Goal: Information Seeking & Learning: Learn about a topic

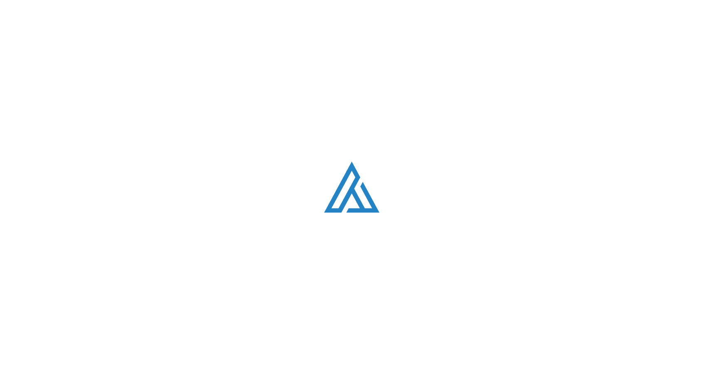
scroll to position [1051, 0]
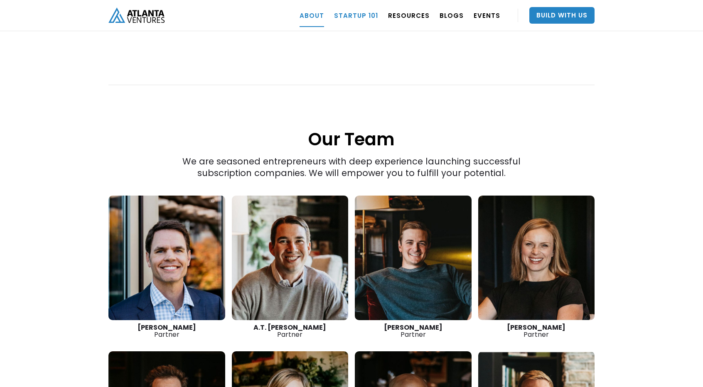
click at [368, 21] on link "Startup 101" at bounding box center [356, 15] width 44 height 23
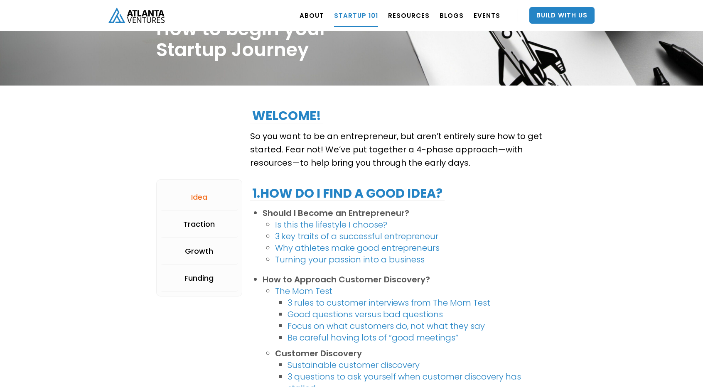
scroll to position [58, 0]
click at [311, 221] on link "Is this the lifestyle I choose?" at bounding box center [331, 224] width 112 height 12
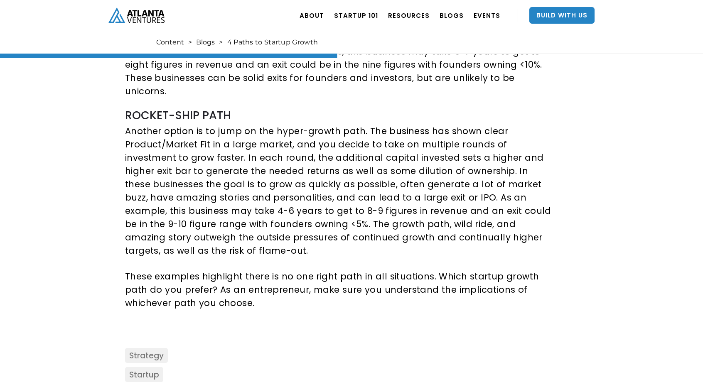
scroll to position [734, 0]
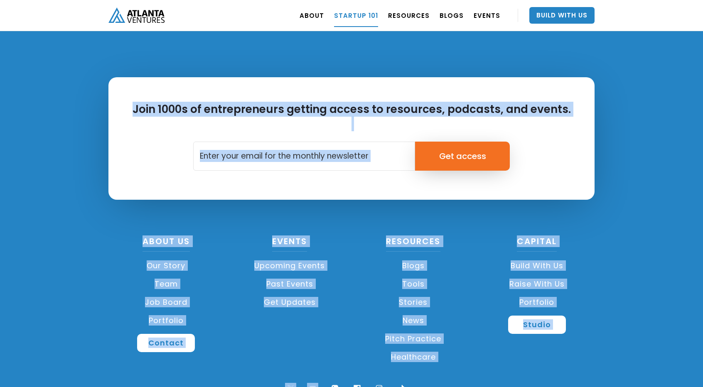
scroll to position [1959, 0]
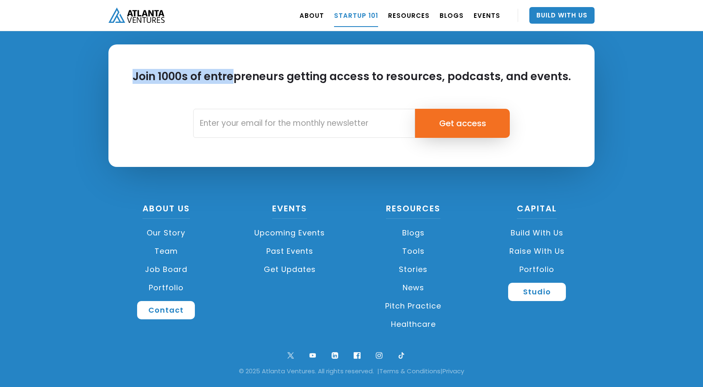
drag, startPoint x: 249, startPoint y: 175, endPoint x: 236, endPoint y: 43, distance: 132.7
click at [70, 3] on div "ABOUT OUR STORY TEAM Job Board PORTFOLIO Startup 101 RESOURCES TOOLS STORIES NE…" at bounding box center [351, 15] width 703 height 31
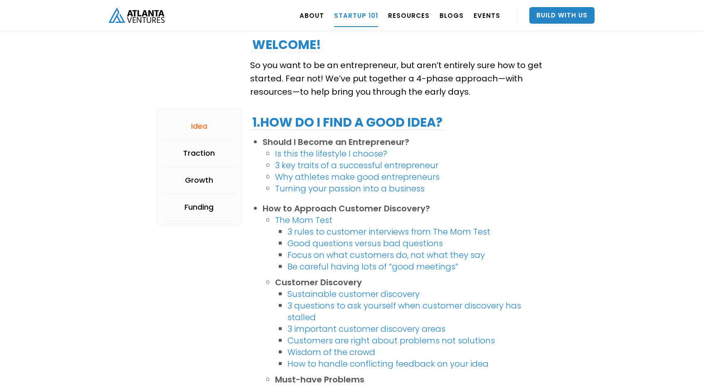
scroll to position [129, 0]
click at [306, 150] on link "Is this the lifestyle I choose?" at bounding box center [331, 153] width 112 height 12
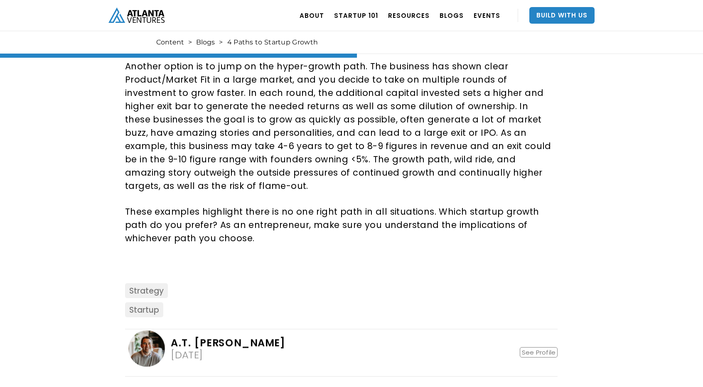
scroll to position [824, 0]
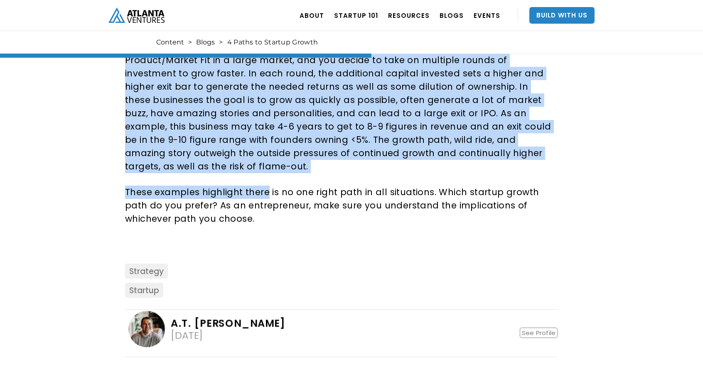
drag, startPoint x: 122, startPoint y: 89, endPoint x: 266, endPoint y: 162, distance: 160.8
click at [217, 318] on div "A.T. [PERSON_NAME]" at bounding box center [228, 323] width 115 height 10
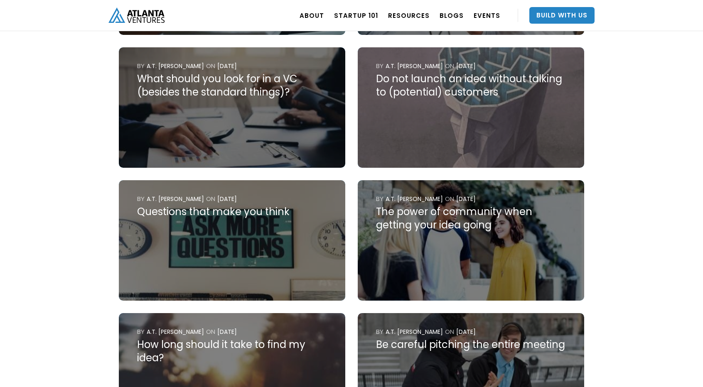
scroll to position [1468, 0]
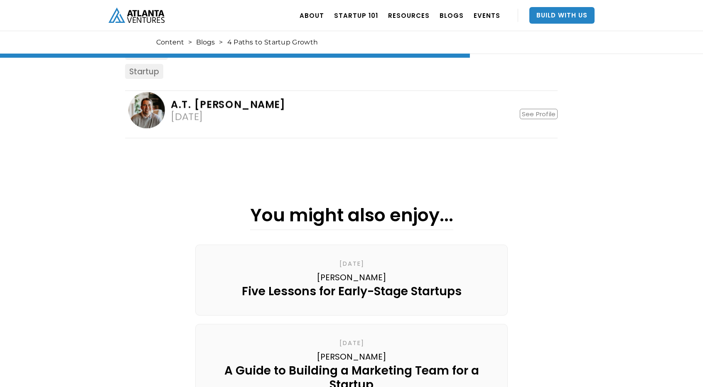
scroll to position [824, 0]
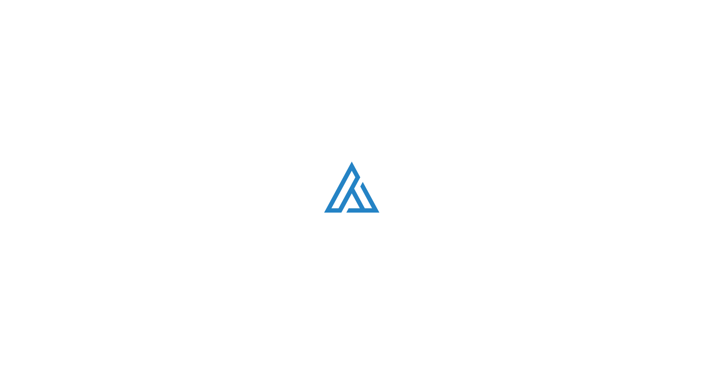
scroll to position [129, 0]
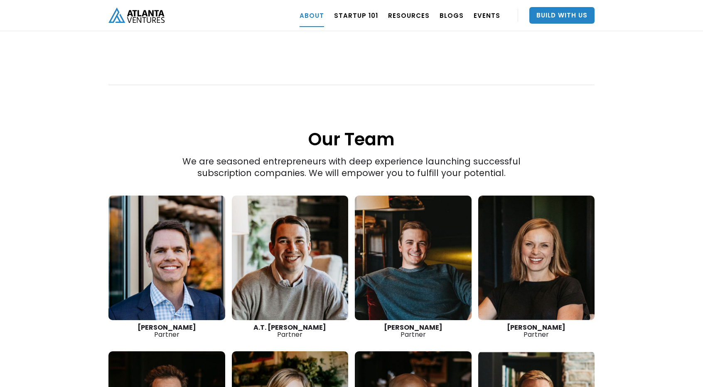
click at [526, 227] on link at bounding box center [536, 258] width 117 height 125
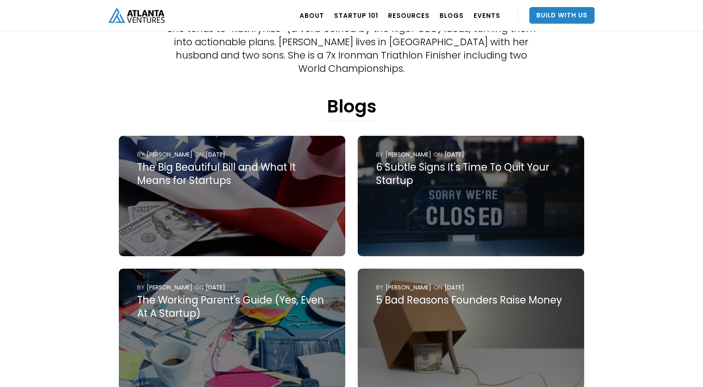
scroll to position [268, 0]
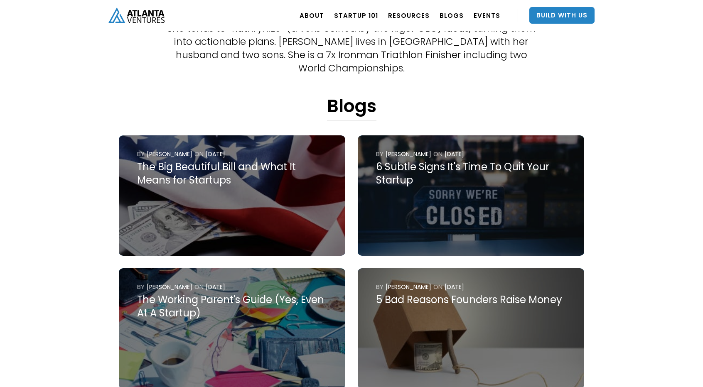
click at [399, 181] on img at bounding box center [470, 195] width 226 height 120
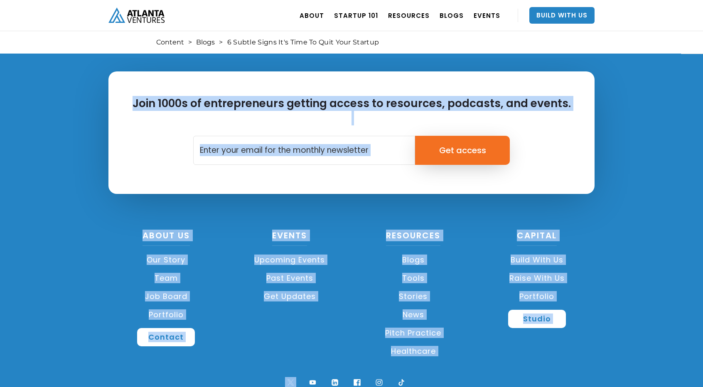
scroll to position [3180, 0]
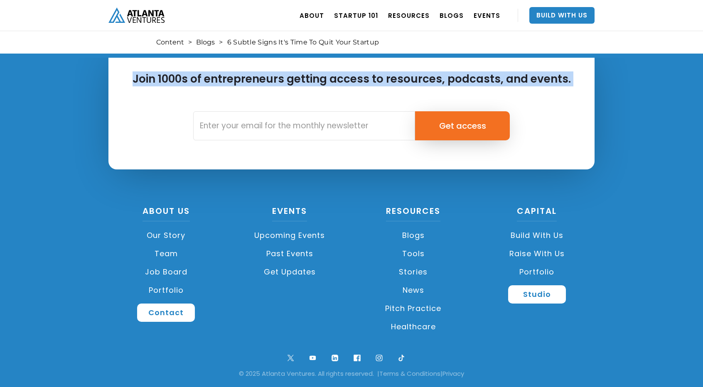
drag, startPoint x: 123, startPoint y: 120, endPoint x: 72, endPoint y: 112, distance: 51.7
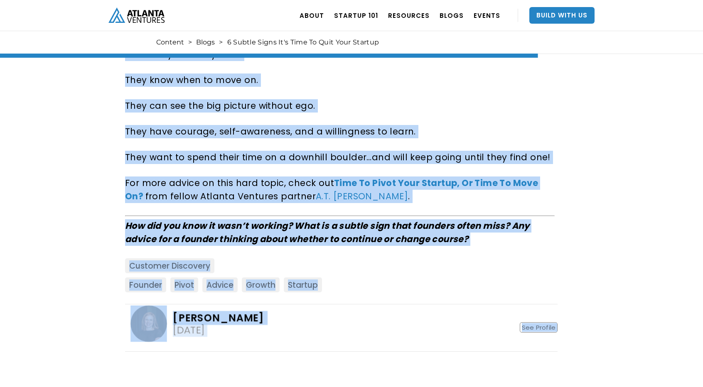
scroll to position [2424, 0]
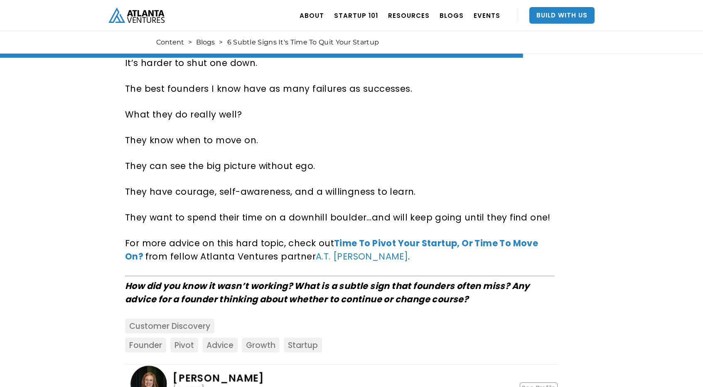
scroll to position [2364, 0]
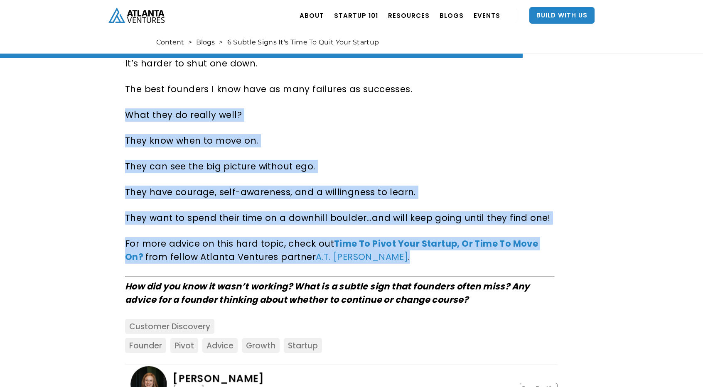
drag, startPoint x: 374, startPoint y: 253, endPoint x: 101, endPoint y: 103, distance: 310.7
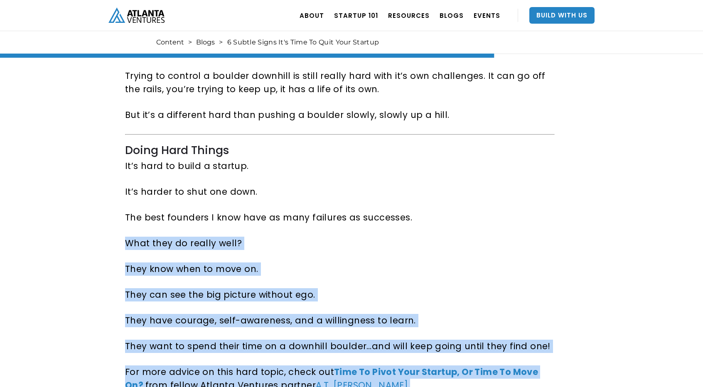
scroll to position [2235, 0]
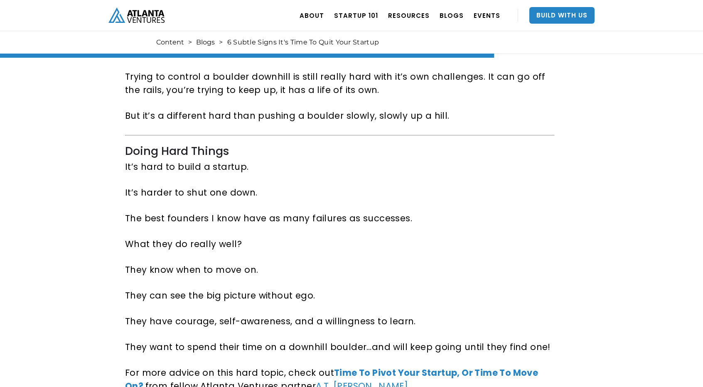
click at [241, 38] on div "6 Subtle Signs It's Time To Quit Your Startup" at bounding box center [303, 42] width 152 height 8
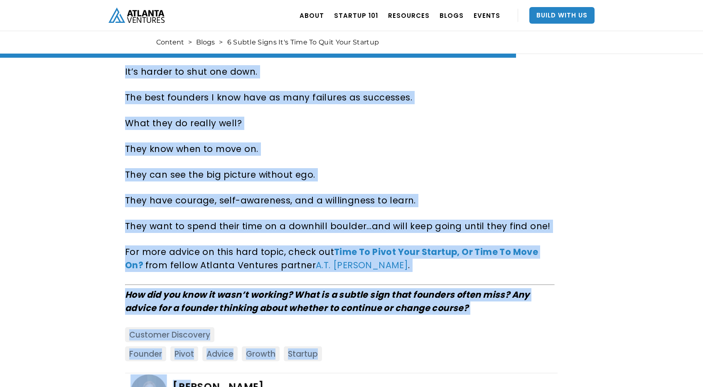
scroll to position [2360, 0]
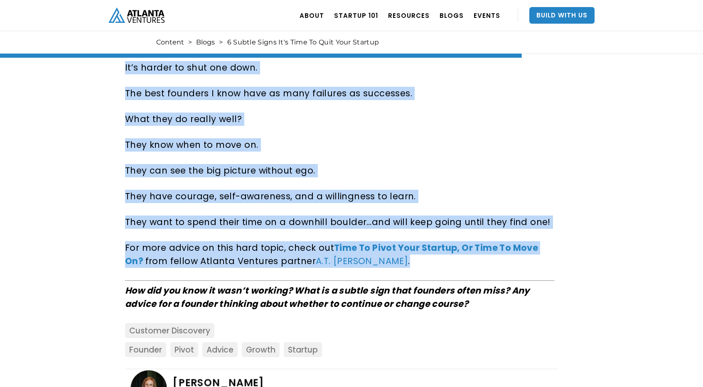
drag, startPoint x: 121, startPoint y: 277, endPoint x: 469, endPoint y: 260, distance: 347.9
copy div "You know that resilience is a key quality of a successful founder. You’ve heard…"
click at [527, 116] on p "What they do really well?" at bounding box center [339, 119] width 429 height 13
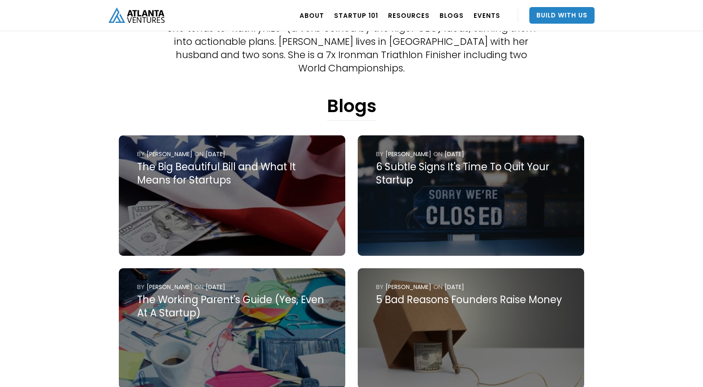
scroll to position [268, 0]
click at [268, 200] on img at bounding box center [232, 195] width 226 height 120
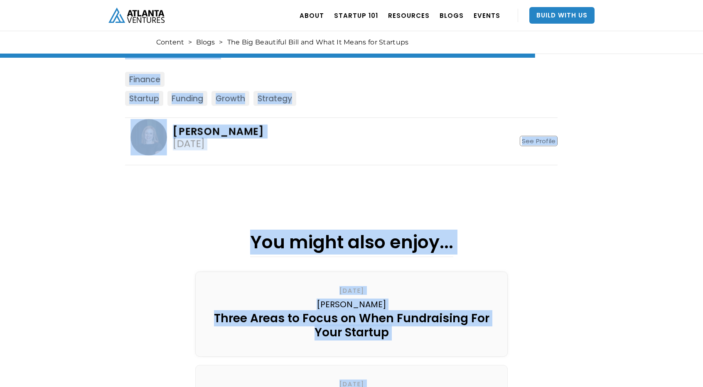
scroll to position [2116, 0]
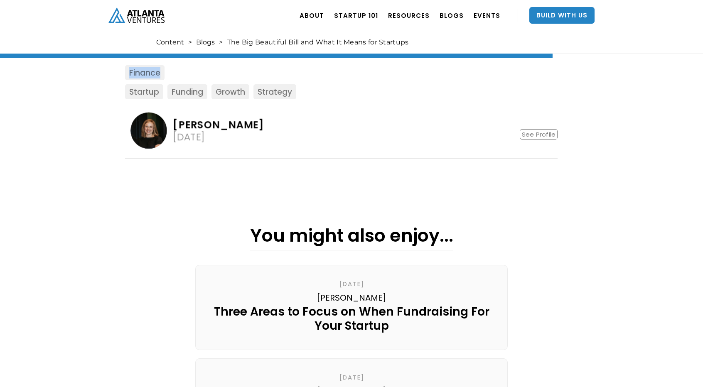
drag, startPoint x: 125, startPoint y: 141, endPoint x: 283, endPoint y: 64, distance: 175.5
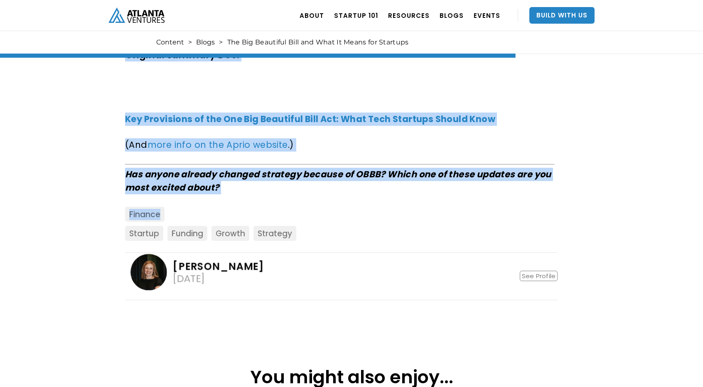
scroll to position [1974, 0]
copy div "What if your next exit could be 50% bigger, 2 years faster, and (mostly) tax-fr…"
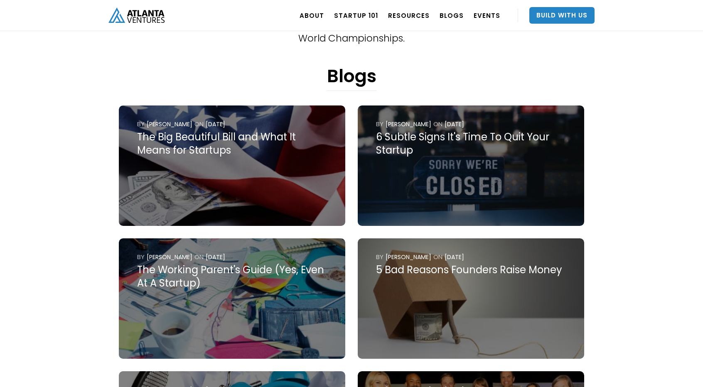
scroll to position [301, 0]
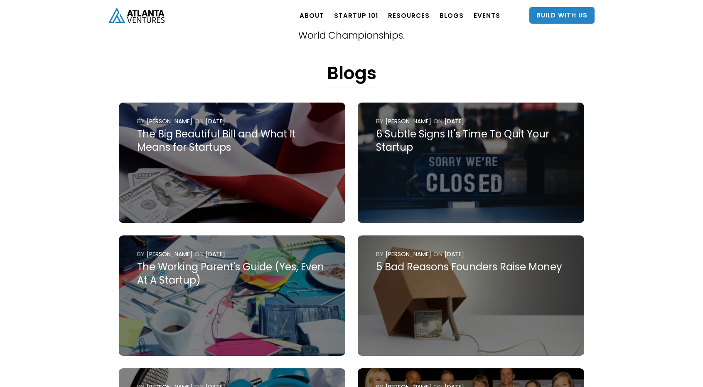
click at [240, 271] on div "The Working Parent's Guide (Yes, Even At A Startup)" at bounding box center [232, 273] width 190 height 27
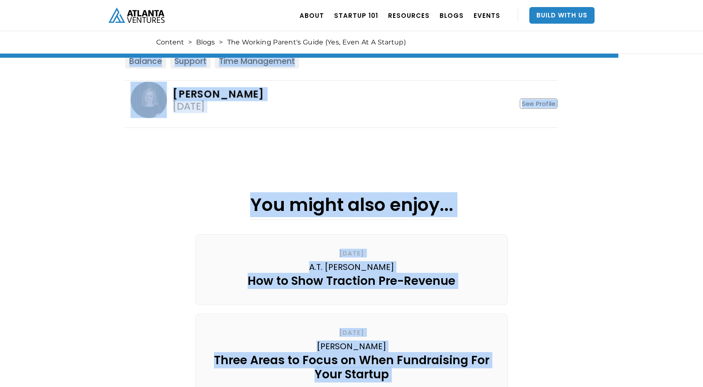
scroll to position [3223, 0]
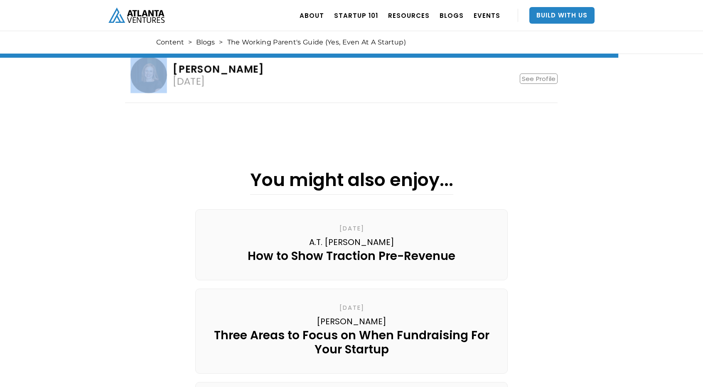
drag, startPoint x: 125, startPoint y: 163, endPoint x: 170, endPoint y: 77, distance: 97.1
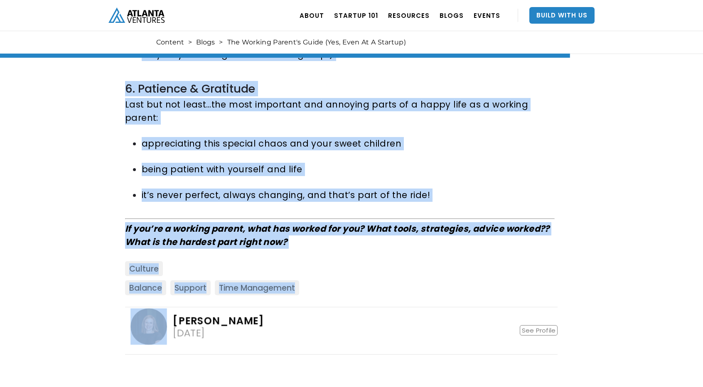
scroll to position [2970, 0]
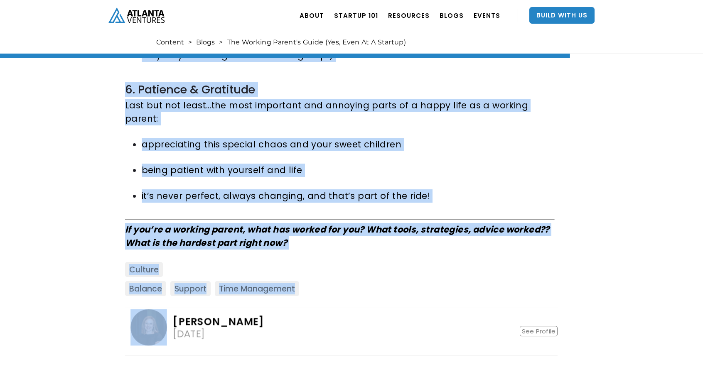
copy div "Lore ips’do si ame consect adipisci, el’s doei te incidi utlab’e dolo magnaal e…"
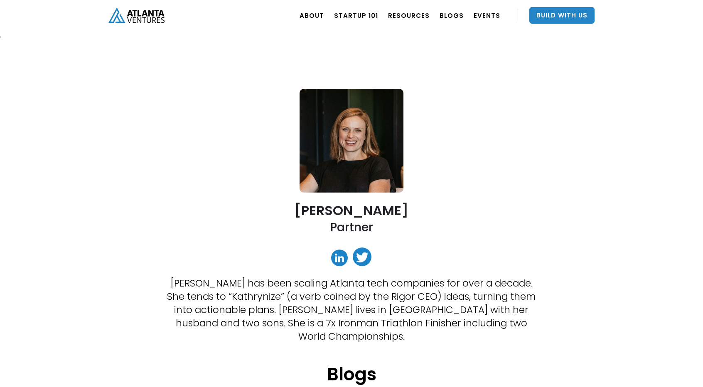
scroll to position [301, 0]
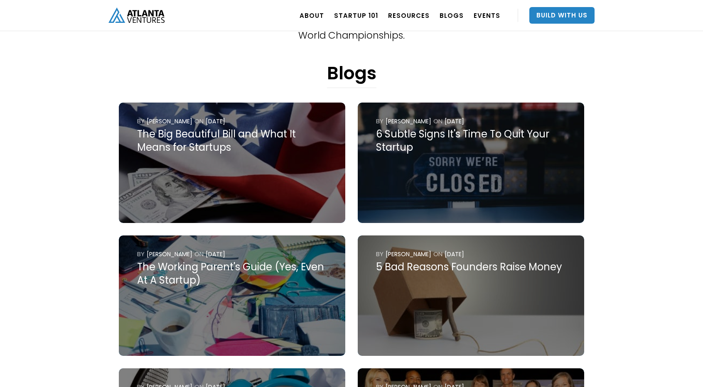
click at [389, 289] on img at bounding box center [470, 295] width 226 height 120
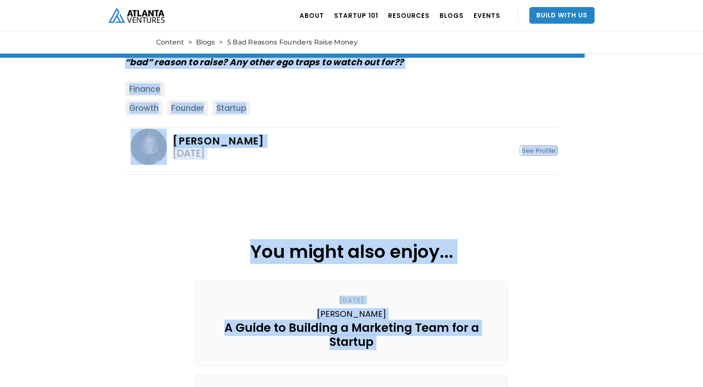
scroll to position [2742, 0]
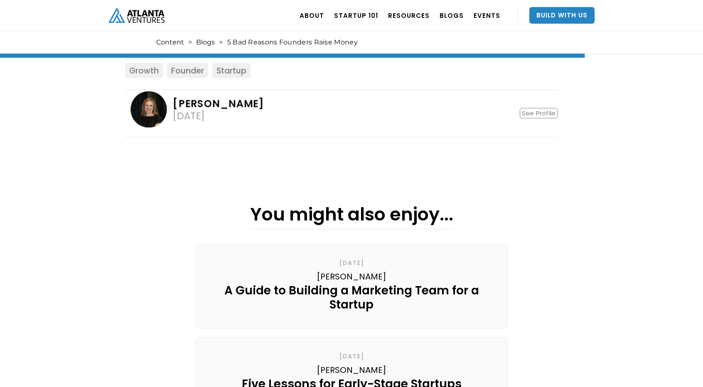
drag, startPoint x: 127, startPoint y: 190, endPoint x: 260, endPoint y: 72, distance: 177.6
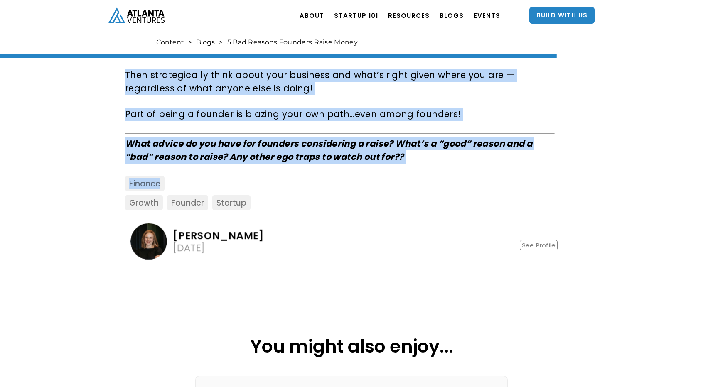
scroll to position [2606, 0]
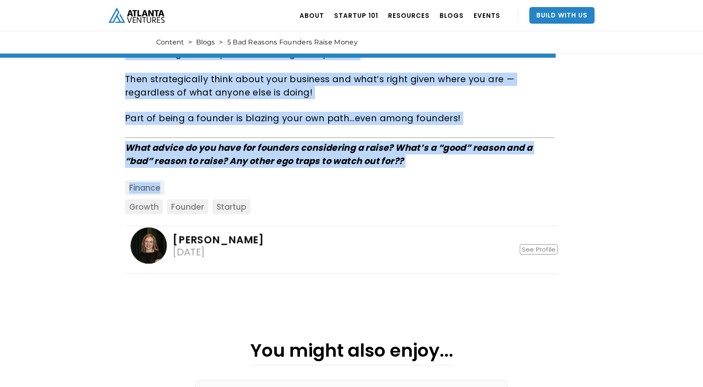
copy div "Should you raise capital for your startup? It can be an amazing way to accelera…"
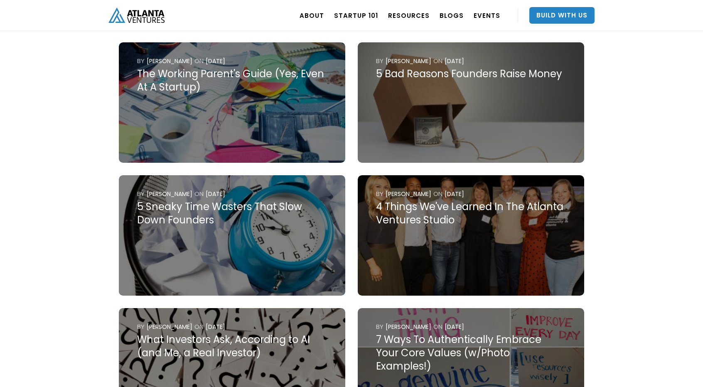
scroll to position [501, 0]
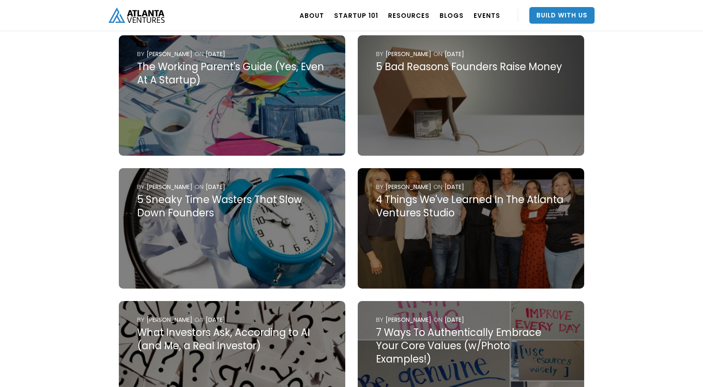
click at [184, 215] on img at bounding box center [232, 228] width 226 height 120
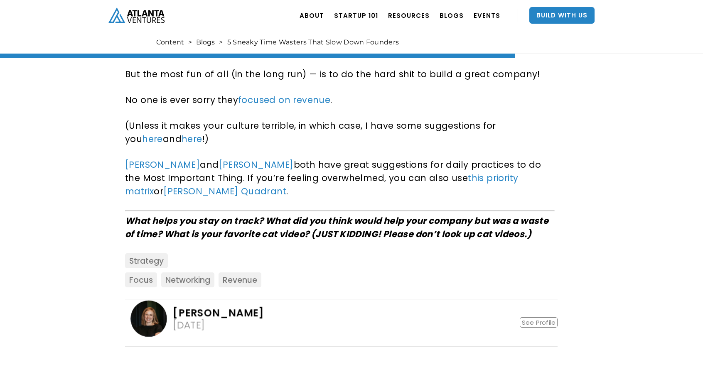
scroll to position [2088, 0]
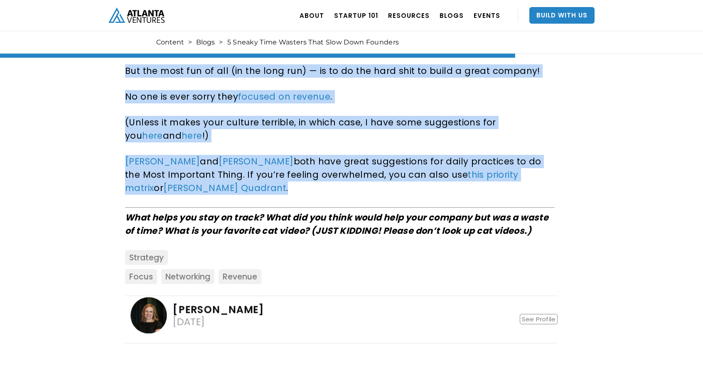
drag, startPoint x: 127, startPoint y: 171, endPoint x: 264, endPoint y: 189, distance: 138.1
copy div "Lor ipsu dolorsit ametcons ad e seddoei te inc utlab. Et’d magn! Aliqu! Enimad!…"
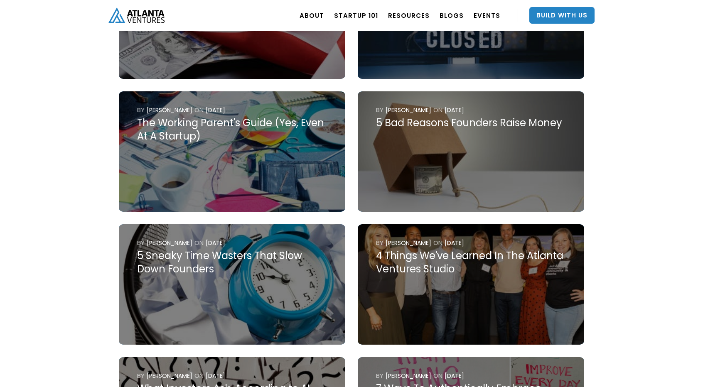
scroll to position [446, 0]
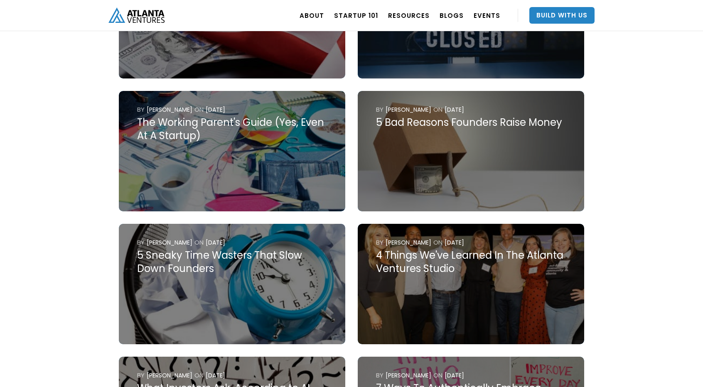
click at [428, 276] on img at bounding box center [470, 284] width 226 height 120
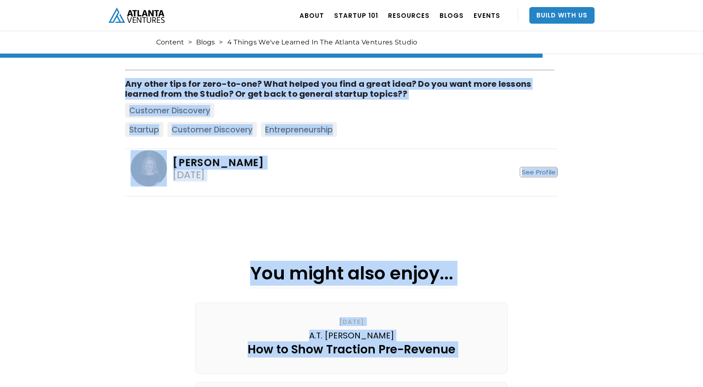
scroll to position [2097, 0]
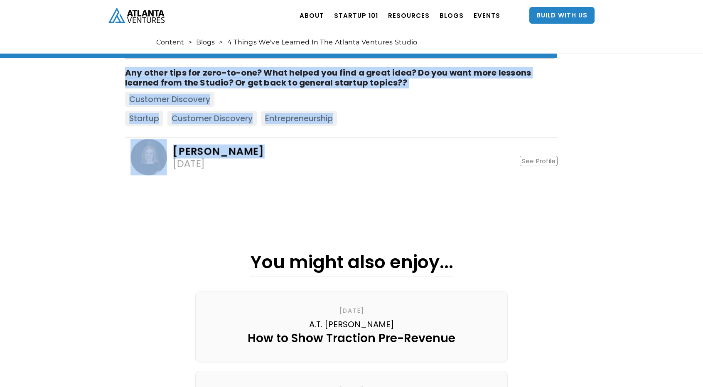
drag, startPoint x: 116, startPoint y: 223, endPoint x: 268, endPoint y: 112, distance: 187.9
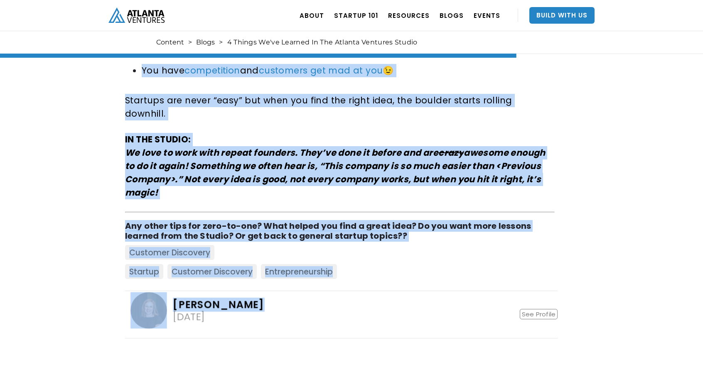
scroll to position [1943, 0]
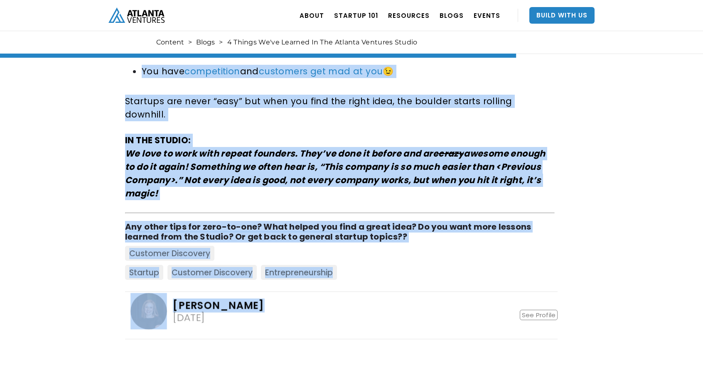
copy div "We love starting companies from scratch in the Atlanta Ventures Studio . We par…"
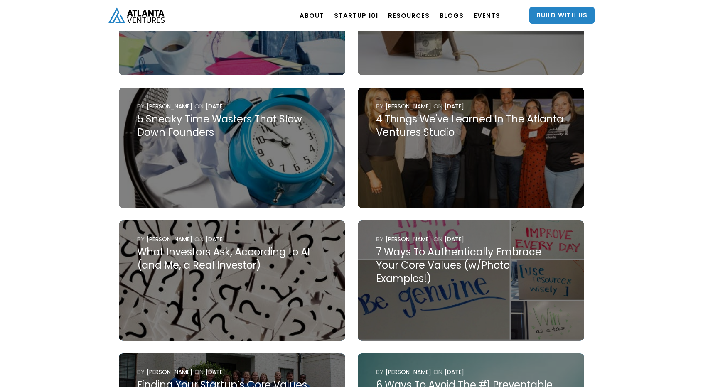
scroll to position [588, 0]
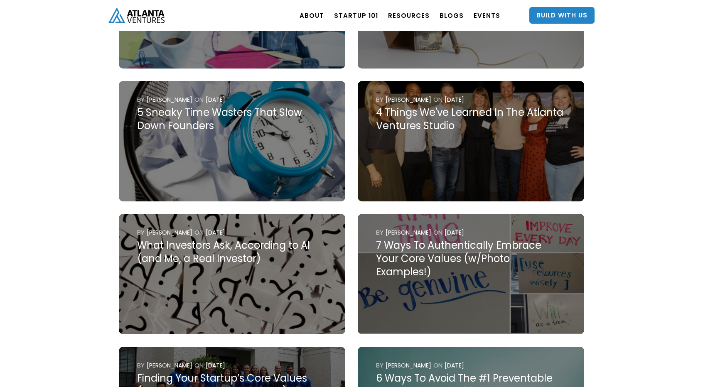
click at [248, 281] on img at bounding box center [232, 274] width 226 height 120
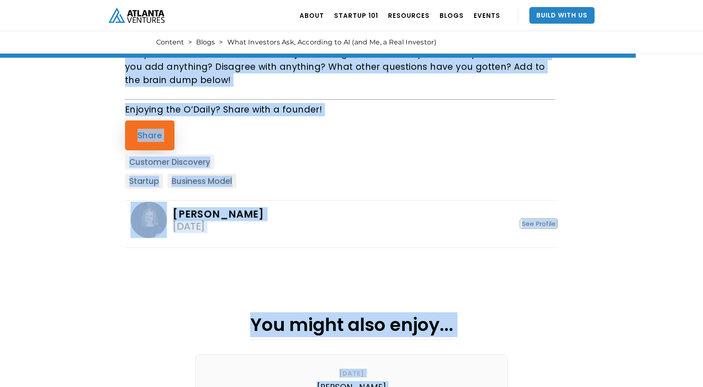
scroll to position [6142, 0]
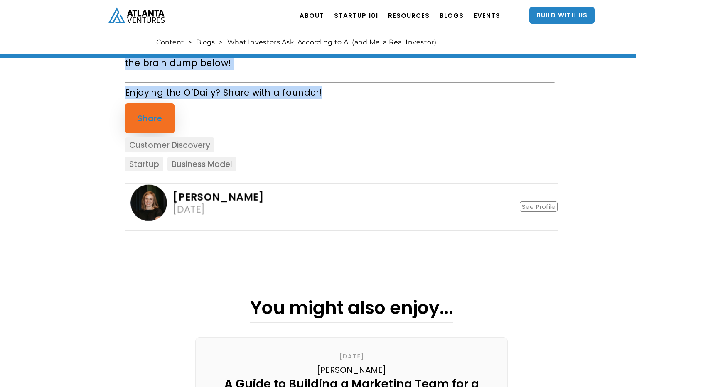
drag, startPoint x: 118, startPoint y: 201, endPoint x: 335, endPoint y: 89, distance: 243.3
copy div "ChatGPT is not funny. I have to write all my #momjokes from scratch. But it IS …"
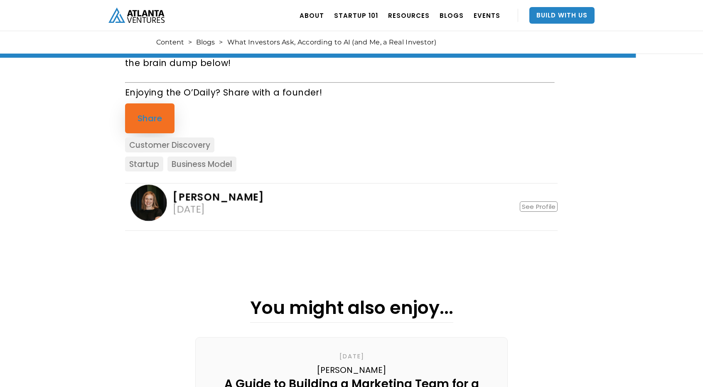
click at [528, 139] on div "Customer Discovery" at bounding box center [341, 146] width 432 height 19
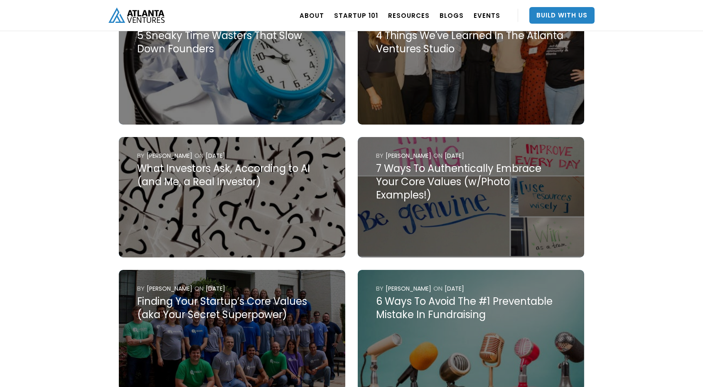
scroll to position [666, 0]
click at [405, 186] on img at bounding box center [470, 197] width 226 height 120
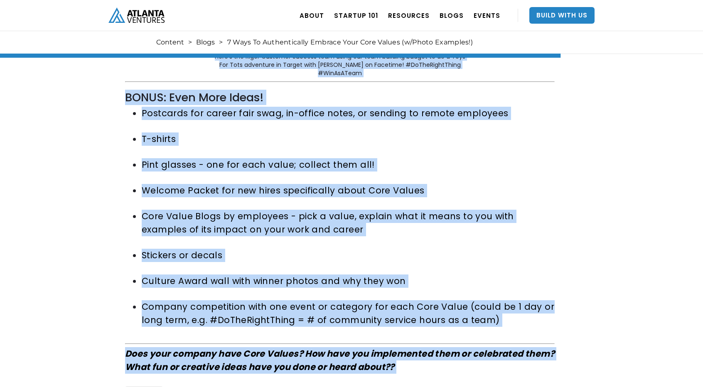
scroll to position [3461, 0]
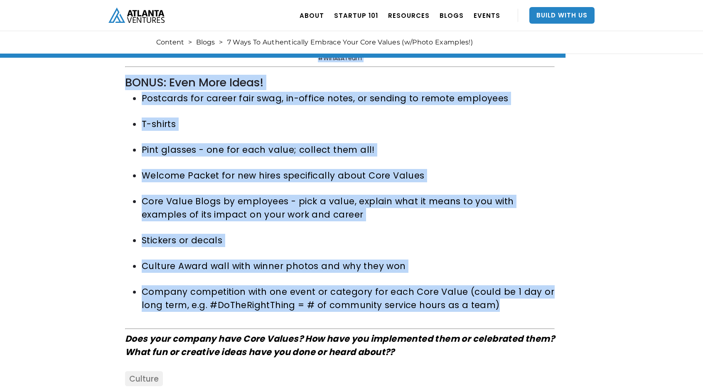
drag, startPoint x: 120, startPoint y: 153, endPoint x: 523, endPoint y: 279, distance: 422.5
copy div "Company culture matters, people!!!! It’s not touchy-feely or nice-to-have. ICYM…"
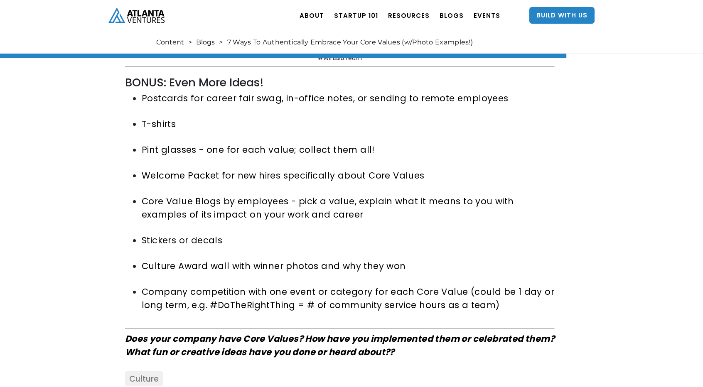
scroll to position [3489, 0]
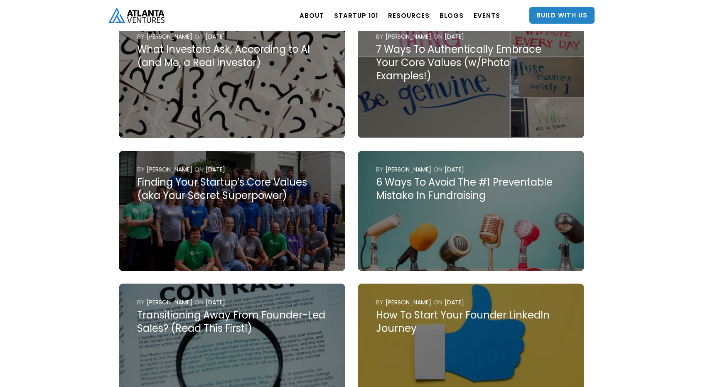
scroll to position [787, 0]
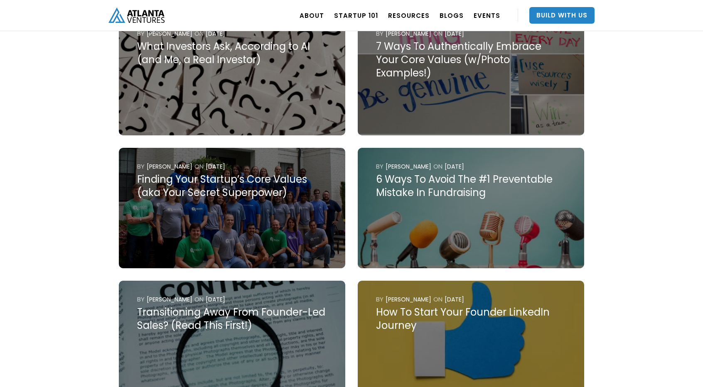
click at [209, 195] on img at bounding box center [232, 208] width 226 height 120
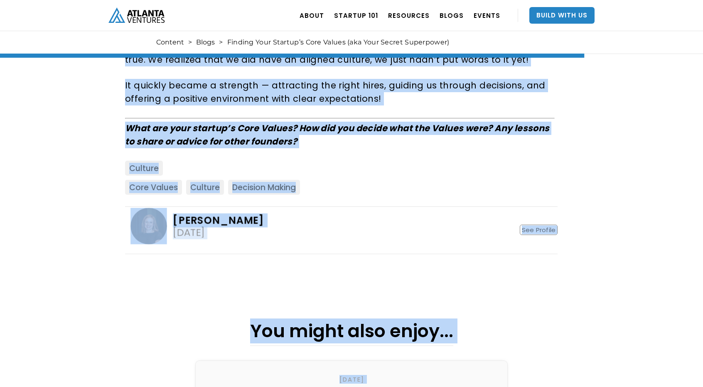
scroll to position [3613, 0]
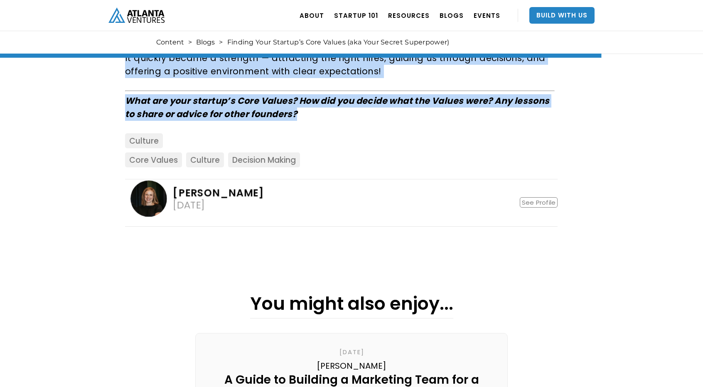
drag, startPoint x: 123, startPoint y: 166, endPoint x: 309, endPoint y: 67, distance: 210.8
copy div "“ Culture is the only sustainable competitive advantage that is completely with…"
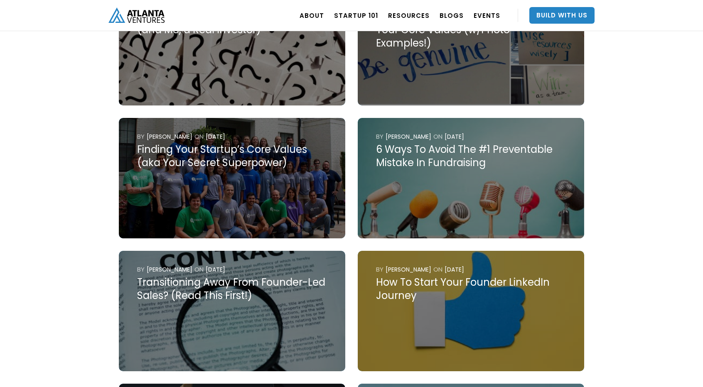
scroll to position [792, 0]
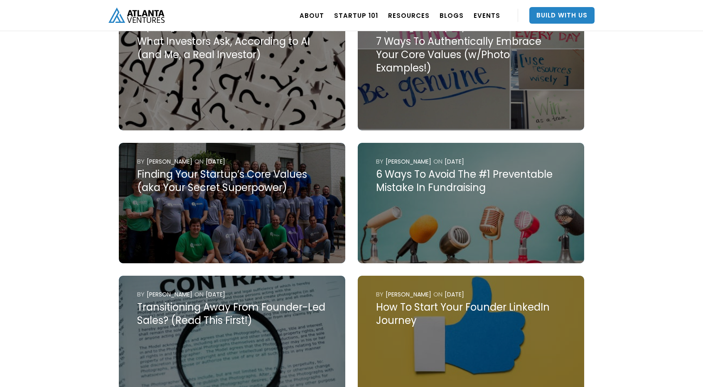
click at [401, 182] on img at bounding box center [470, 203] width 226 height 120
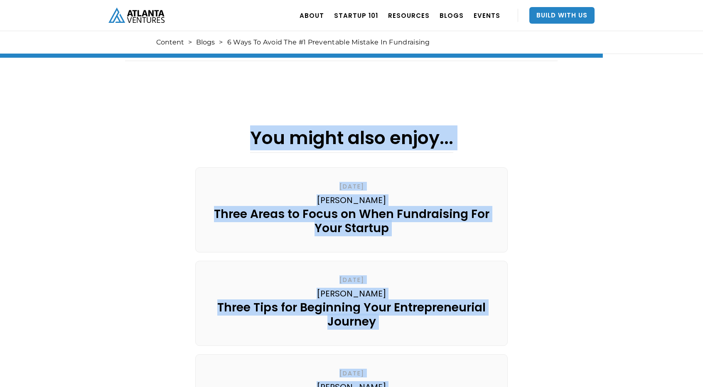
scroll to position [3160, 0]
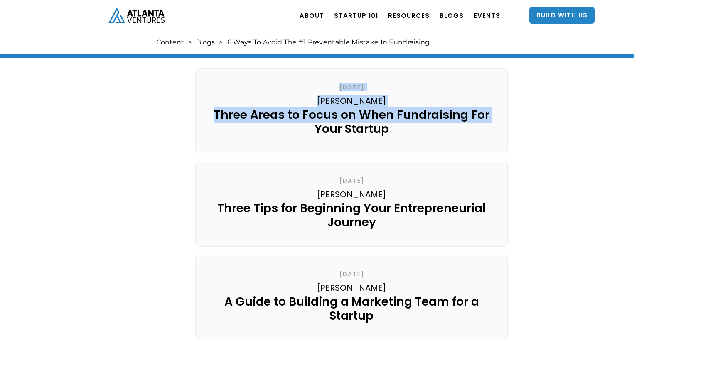
drag, startPoint x: 120, startPoint y: 118, endPoint x: 157, endPoint y: 106, distance: 39.1
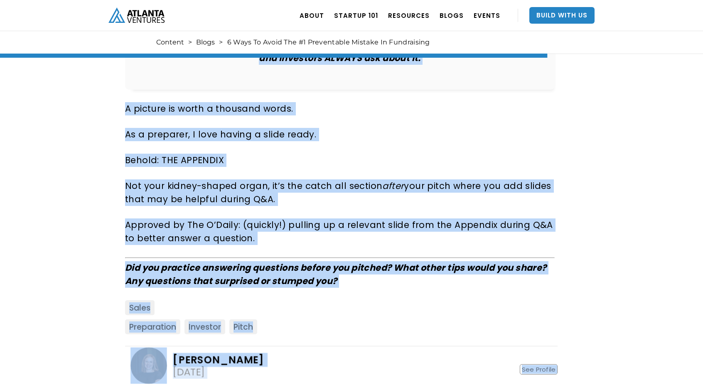
scroll to position [2726, 0]
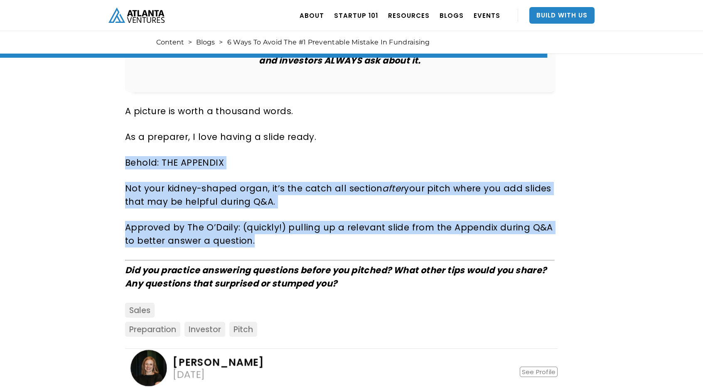
drag, startPoint x: 254, startPoint y: 193, endPoint x: 76, endPoint y: 104, distance: 198.9
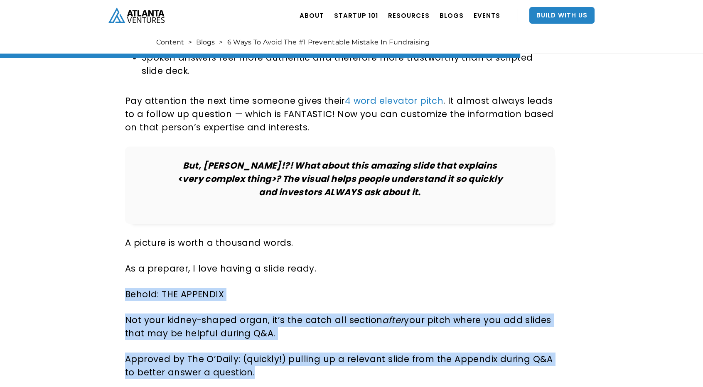
scroll to position [2588, 0]
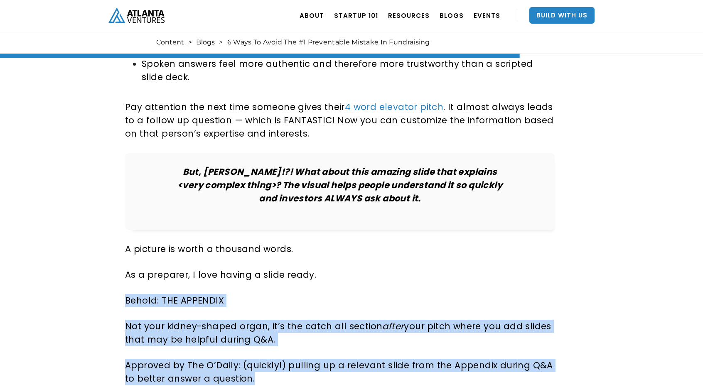
click at [233, 359] on p "Approved by The O’Daily: (quickly!) pulling up a relevant slide from the Append…" at bounding box center [339, 372] width 429 height 27
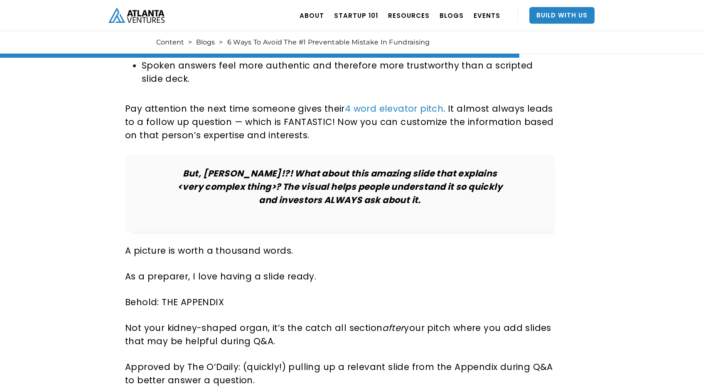
scroll to position [2586, 0]
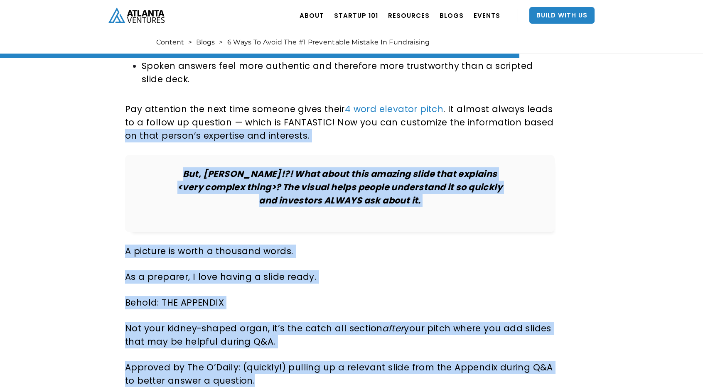
drag, startPoint x: 252, startPoint y: 328, endPoint x: 82, endPoint y: 77, distance: 303.4
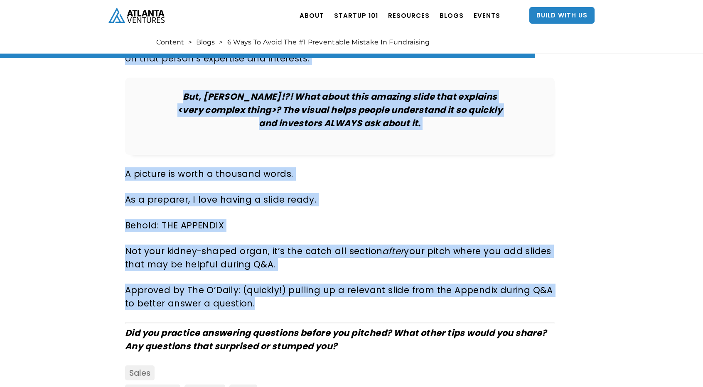
scroll to position [2667, 0]
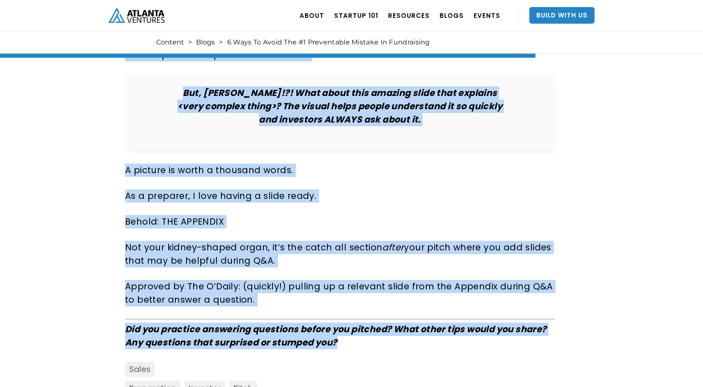
drag, startPoint x: 125, startPoint y: 157, endPoint x: 357, endPoint y: 290, distance: 267.4
copy div "Here’s the #1 COMPLETELY PREVENTABLE mistake I see good founders make when fund…"
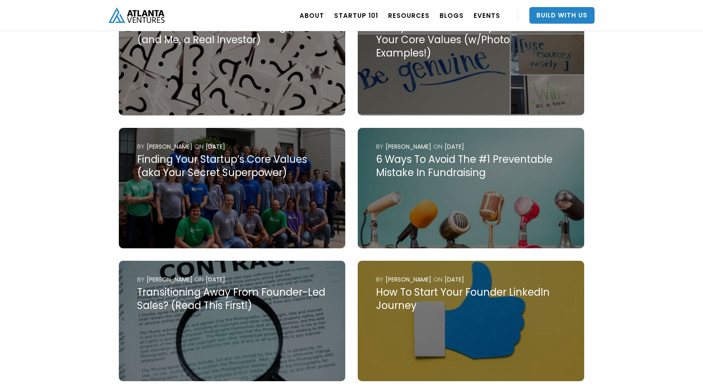
scroll to position [806, 0]
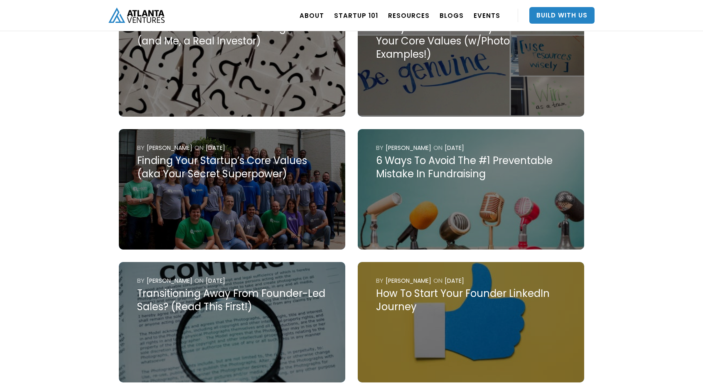
click at [419, 169] on img at bounding box center [470, 189] width 226 height 120
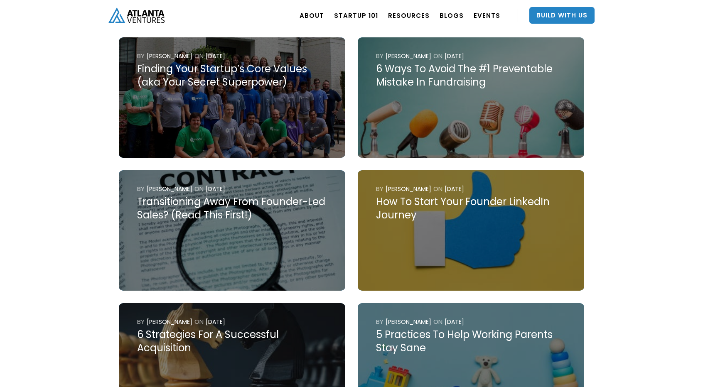
scroll to position [900, 0]
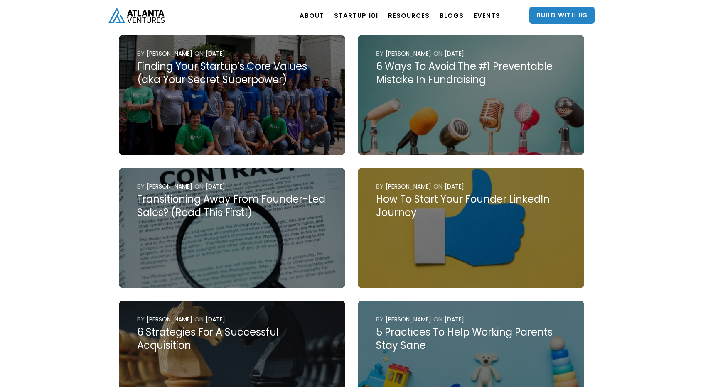
click at [188, 212] on img at bounding box center [232, 228] width 226 height 120
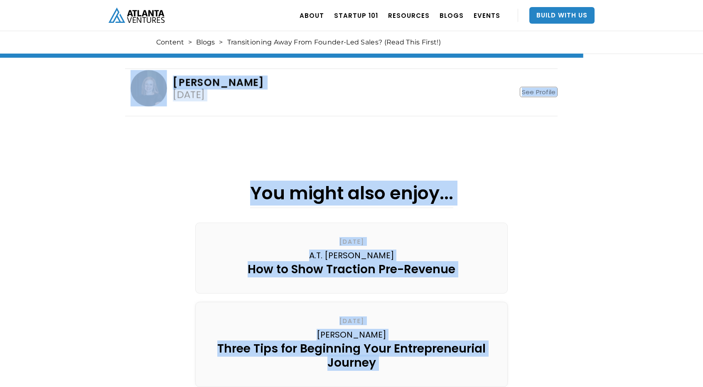
scroll to position [3172, 0]
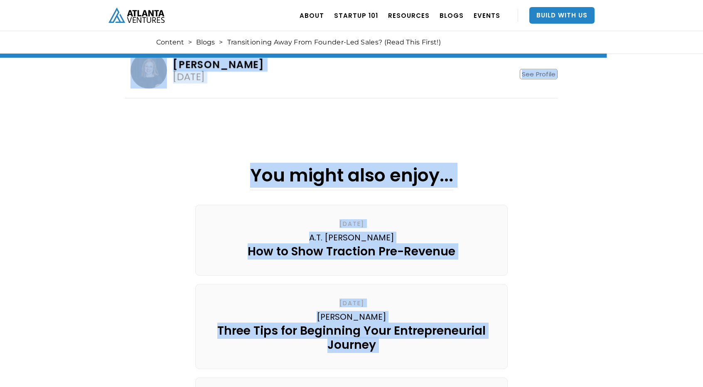
drag, startPoint x: 126, startPoint y: 98, endPoint x: 254, endPoint y: 100, distance: 127.9
copy div "One of the most important transitions in a startup journey is when the founder …"
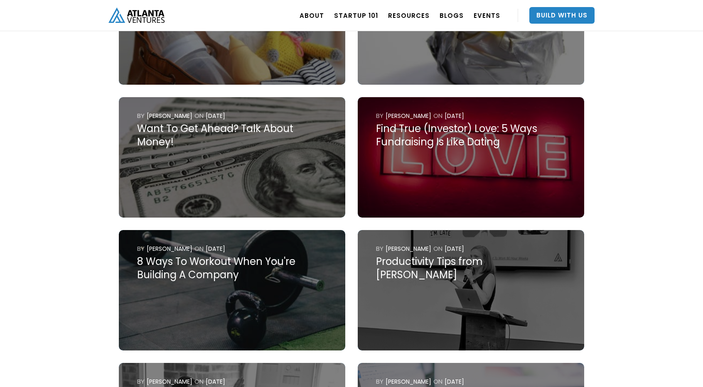
scroll to position [2034, 0]
click at [446, 145] on img at bounding box center [470, 157] width 226 height 120
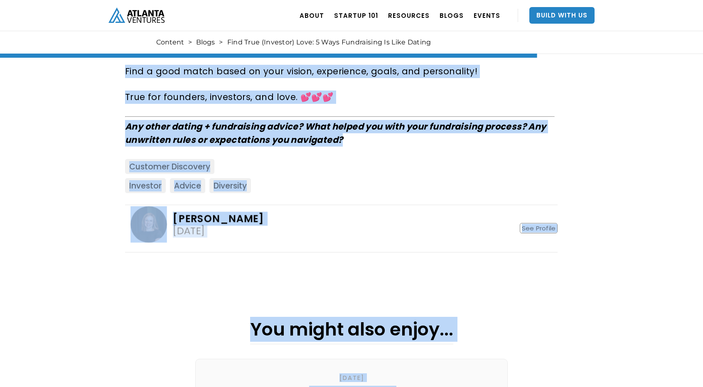
scroll to position [2128, 0]
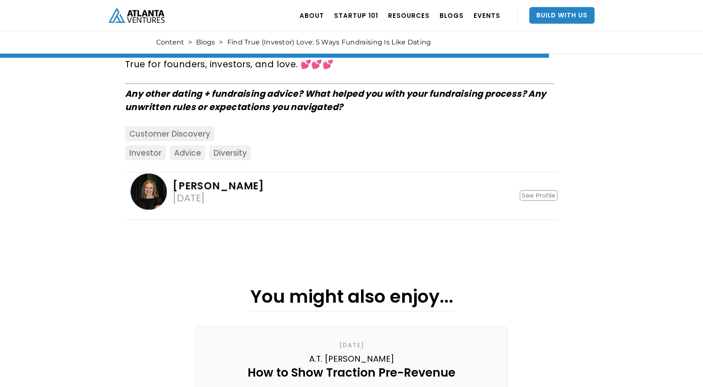
drag, startPoint x: 120, startPoint y: 202, endPoint x: 251, endPoint y: 55, distance: 196.7
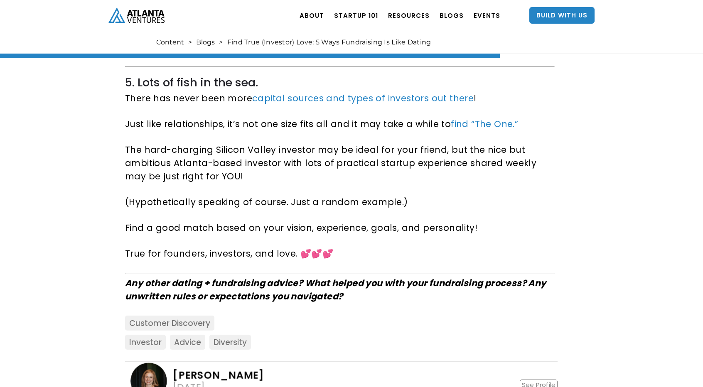
scroll to position [1938, 0]
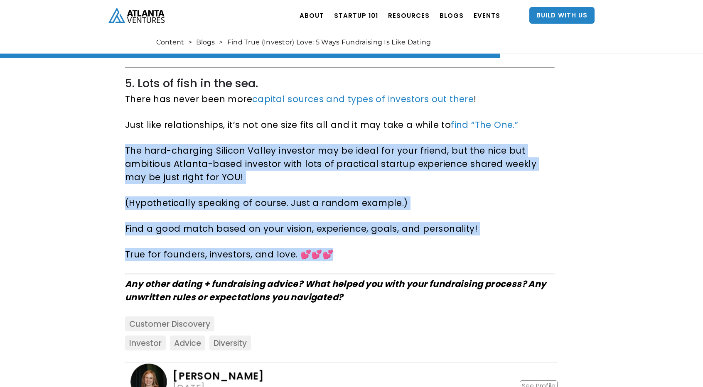
drag, startPoint x: 350, startPoint y: 224, endPoint x: 115, endPoint y: 104, distance: 264.6
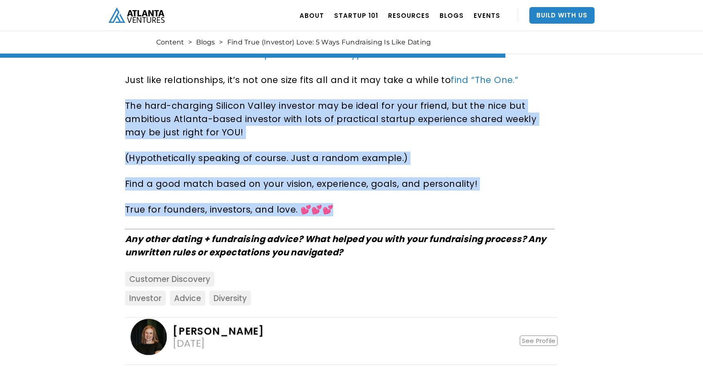
scroll to position [1985, 0]
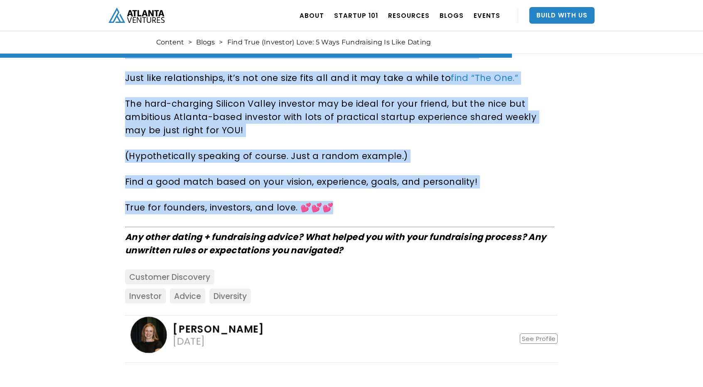
drag, startPoint x: 120, startPoint y: 221, endPoint x: 357, endPoint y: 181, distance: 240.0
copy div "Lore ip do sit ame! Conse adipis Elitseddo’e Tem ! (In Utlaboree’d Mag al eni a…"
